Goal: Task Accomplishment & Management: Manage account settings

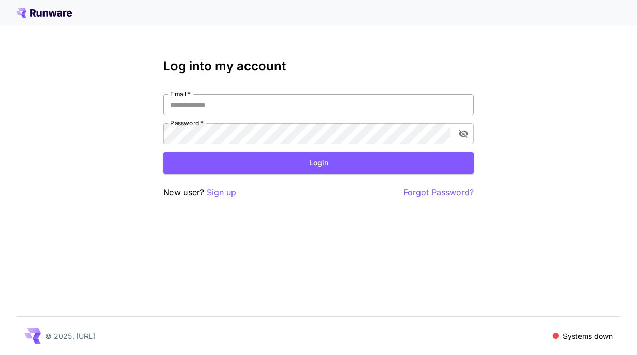
click at [357, 104] on input "Email   *" at bounding box center [318, 104] width 311 height 21
type input "**********"
click at [314, 168] on button "Login" at bounding box center [318, 162] width 311 height 21
